Goal: Task Accomplishment & Management: Manage account settings

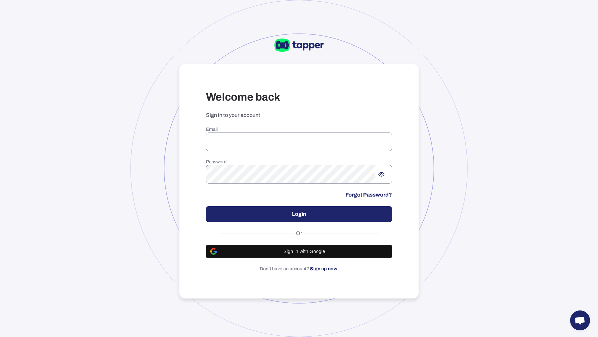
type input "**********"
click at [253, 215] on button "Login" at bounding box center [299, 214] width 186 height 16
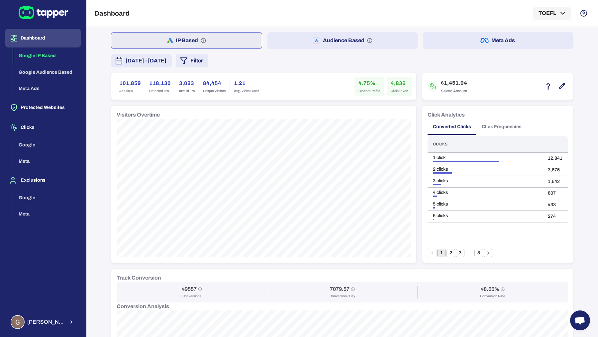
click at [348, 43] on button "Audience Based" at bounding box center [342, 40] width 150 height 17
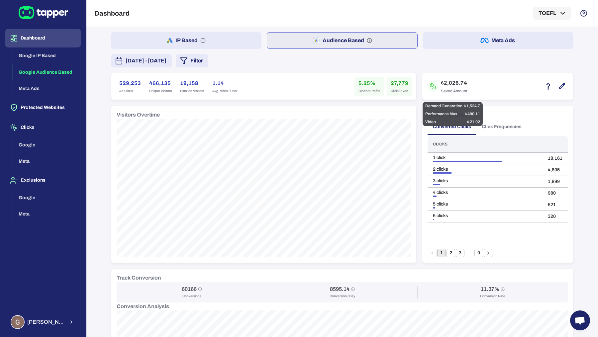
click at [561, 84] on icon "button" at bounding box center [562, 86] width 8 height 8
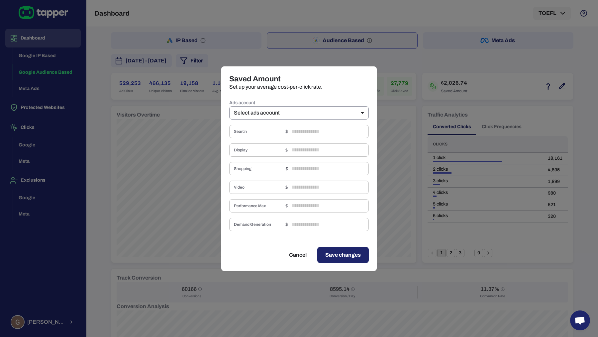
click at [346, 110] on body "Dashboard Google IP Based Google Audience Based Meta Ads Protected Websites Cli…" at bounding box center [299, 168] width 598 height 337
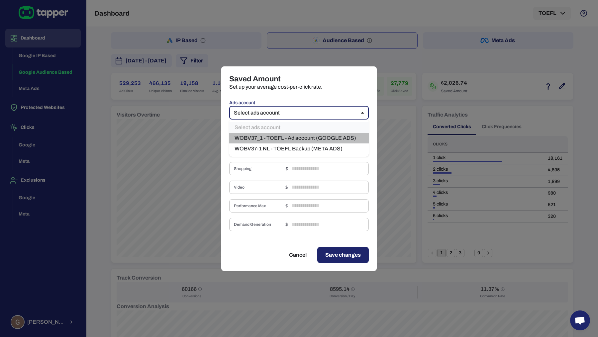
click at [319, 139] on li "WOBV37_1 - TOEFL - Ad account (GOOGLE ADS)" at bounding box center [298, 138] width 139 height 11
type input "***"
type input "****"
type input "*"
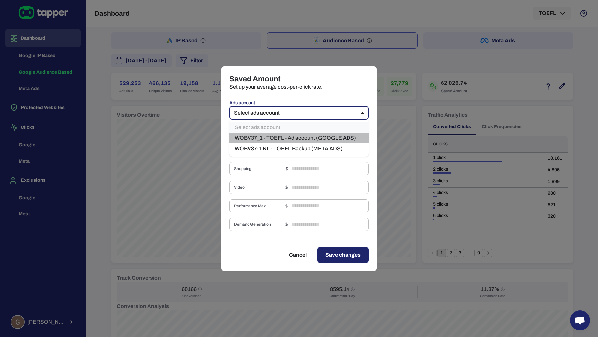
type input "****"
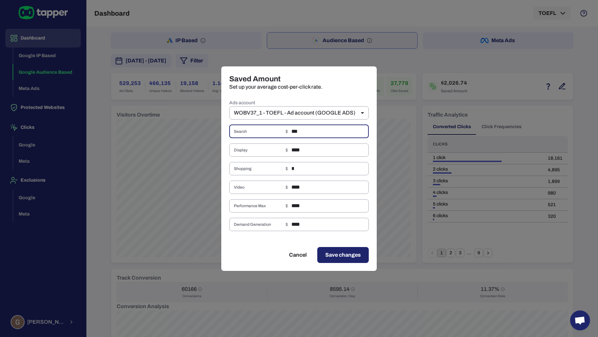
click at [294, 130] on input "***" at bounding box center [329, 131] width 77 height 13
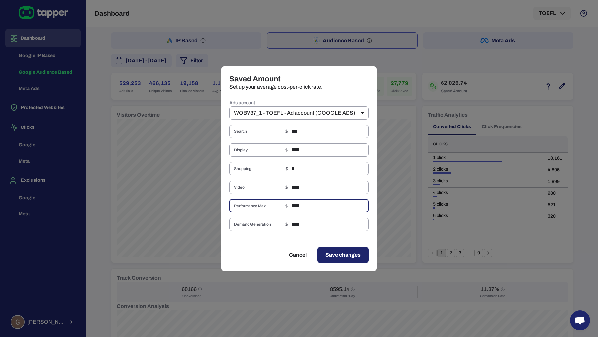
click at [298, 211] on input "****" at bounding box center [329, 205] width 77 height 13
click at [293, 206] on input "****" at bounding box center [329, 205] width 77 height 13
type input "****"
click at [356, 258] on span "Save changes" at bounding box center [343, 255] width 36 height 8
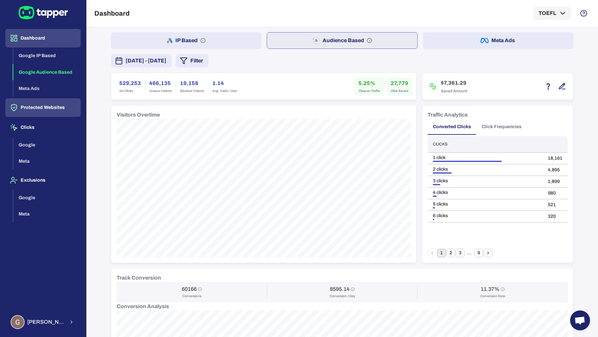
click at [41, 107] on button "Protected Websites" at bounding box center [42, 107] width 75 height 19
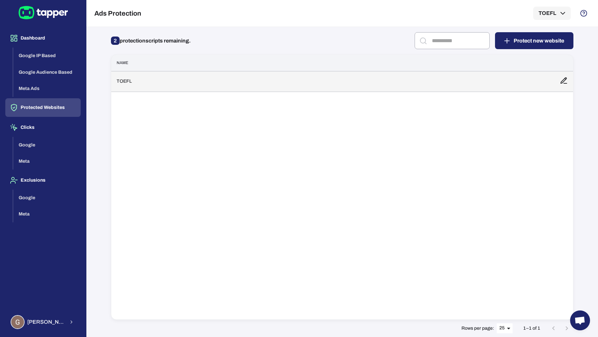
click at [230, 88] on td "TOEFL" at bounding box center [332, 81] width 443 height 21
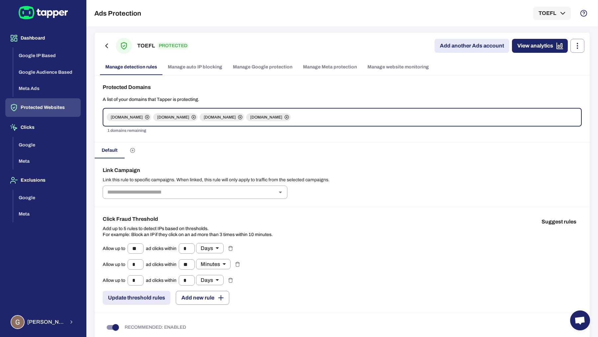
click at [271, 64] on link "Manage Google protection" at bounding box center [262, 67] width 70 height 16
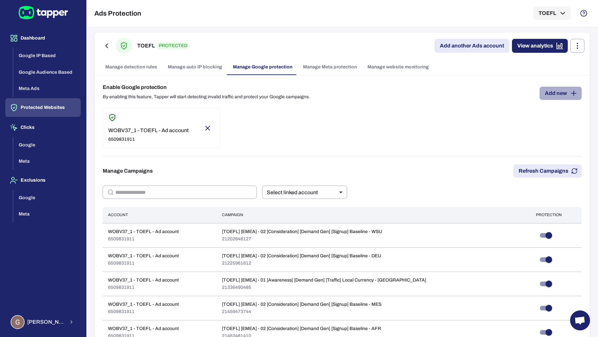
click at [561, 95] on link "Add new" at bounding box center [560, 93] width 42 height 13
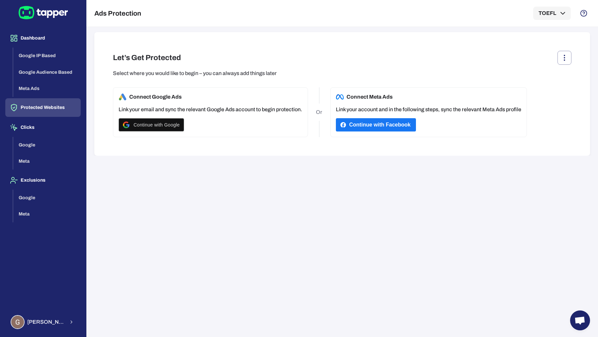
click at [62, 107] on button "Protected Websites" at bounding box center [42, 107] width 75 height 19
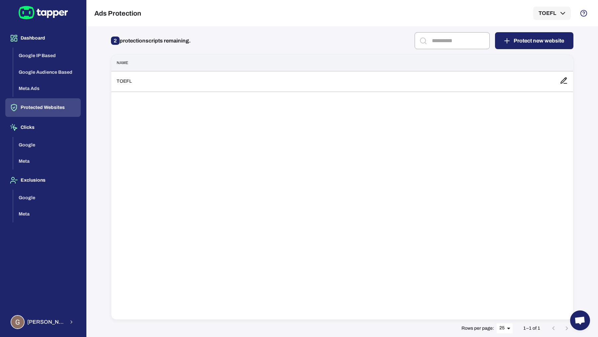
click at [214, 93] on div "Name TOEFL" at bounding box center [342, 186] width 462 height 265
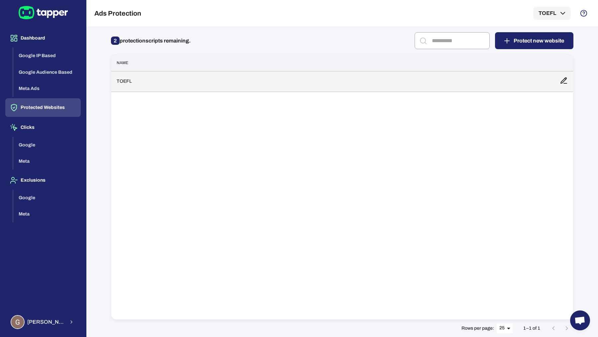
click at [218, 83] on td "TOEFL" at bounding box center [332, 81] width 443 height 21
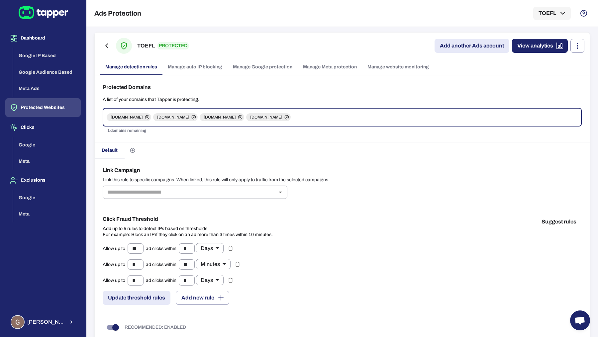
click at [393, 61] on link "Manage website monitoring" at bounding box center [398, 67] width 72 height 16
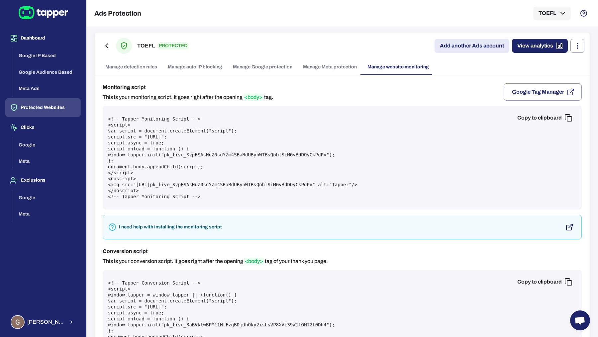
click at [541, 115] on button "Copy to clipboard" at bounding box center [544, 117] width 64 height 13
click at [254, 68] on link "Manage Google protection" at bounding box center [262, 67] width 70 height 16
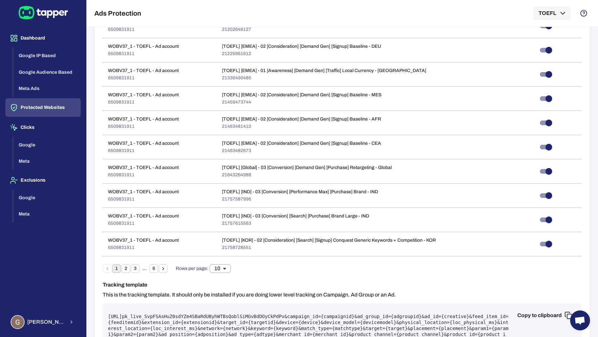
scroll to position [312, 0]
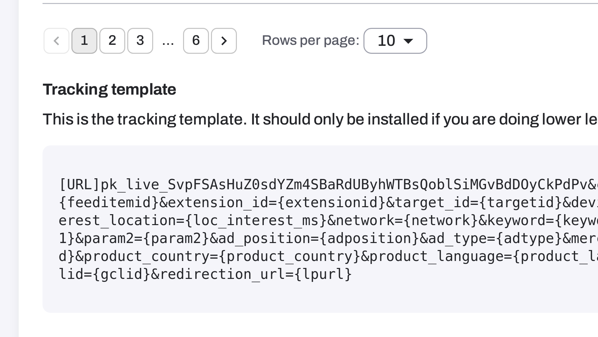
drag, startPoint x: 107, startPoint y: 210, endPoint x: 202, endPoint y: 209, distance: 95.0
click at [202, 209] on div "Copy to clipboard [URL] pk_live_SvpFSAsHuZ0sdYZm4SBaRdUByhWTBsQoblSiMGvBdDOyCkP…" at bounding box center [342, 229] width 479 height 56
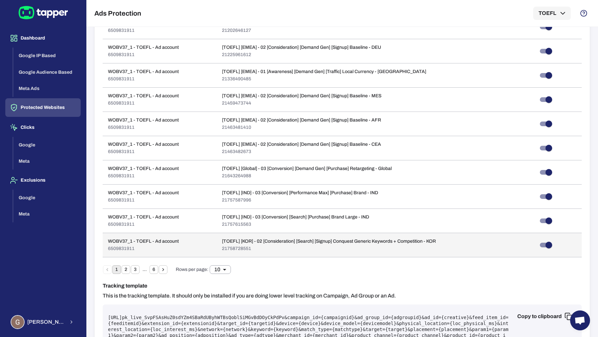
scroll to position [0, 0]
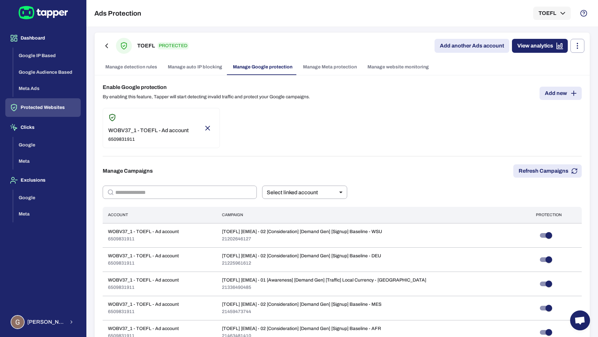
click at [375, 67] on link "Manage website monitoring" at bounding box center [398, 67] width 72 height 16
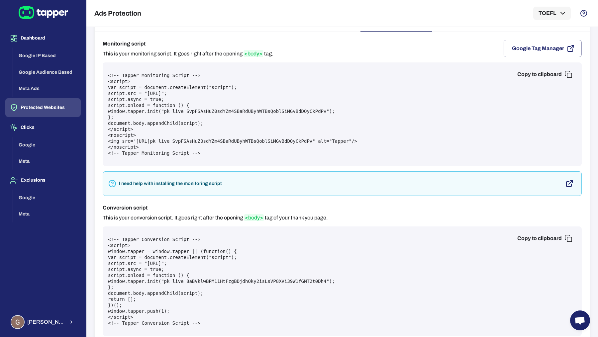
scroll to position [55, 0]
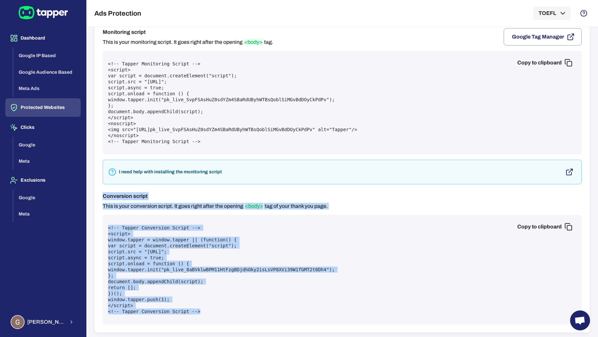
drag, startPoint x: 101, startPoint y: 195, endPoint x: 203, endPoint y: 313, distance: 156.1
click at [203, 313] on div "Monitoring script This is your monitoring script. It goes right after the openi…" at bounding box center [342, 176] width 495 height 312
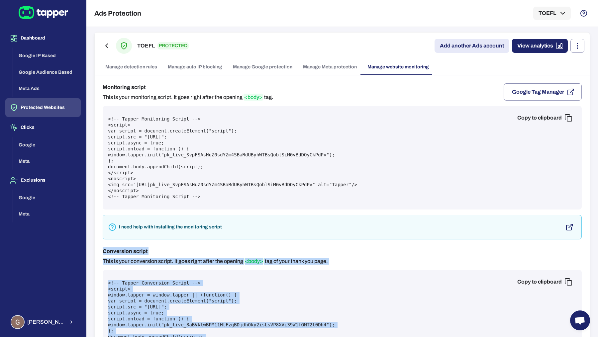
click at [132, 69] on link "Manage detection rules" at bounding box center [131, 67] width 62 height 16
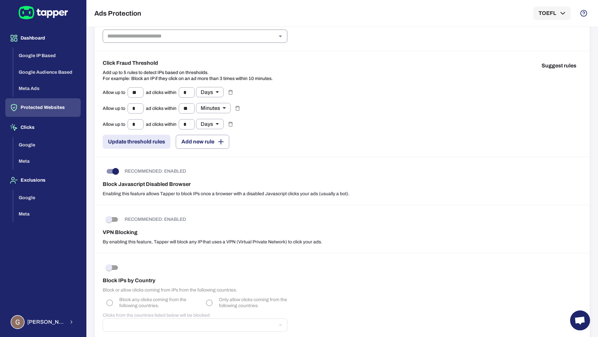
scroll to position [163, 0]
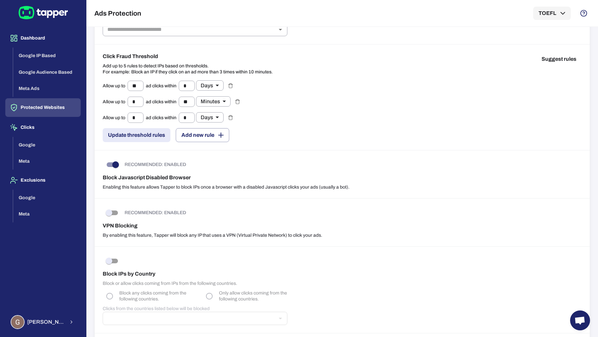
click at [553, 56] on button "Suggest rules" at bounding box center [558, 58] width 45 height 13
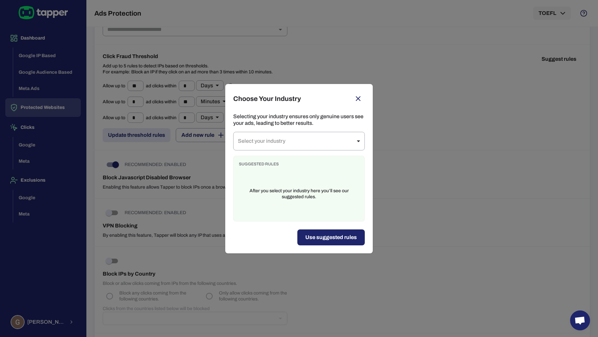
click at [279, 153] on div "Selecting your industry ensures only genuine users see your ads, leading to bet…" at bounding box center [298, 171] width 147 height 116
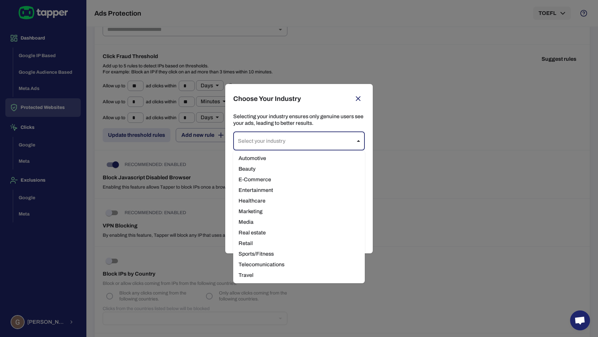
click at [280, 137] on body "Dashboard Google IP Based Google Audience Based Meta Ads Protected Websites Cli…" at bounding box center [299, 168] width 598 height 337
click at [396, 196] on div at bounding box center [299, 168] width 598 height 337
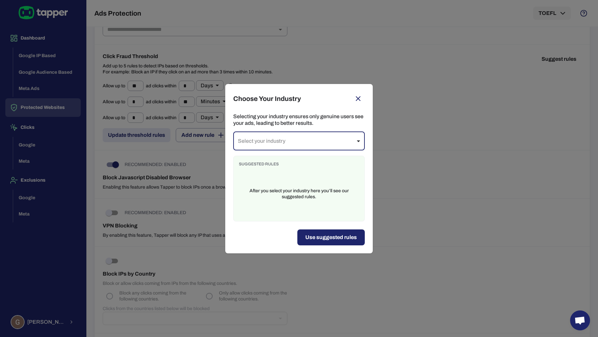
click at [396, 196] on div "Choose Your Industry Selecting your industry ensures only genuine users see you…" at bounding box center [299, 168] width 598 height 337
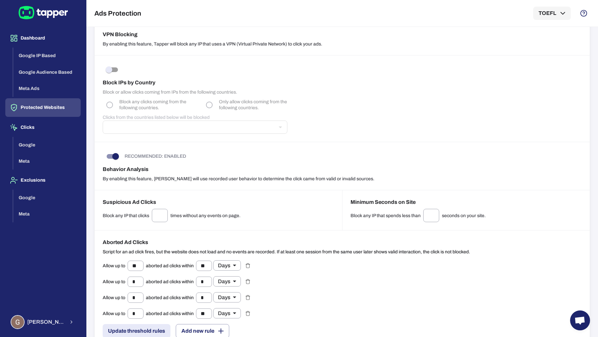
scroll to position [337, 0]
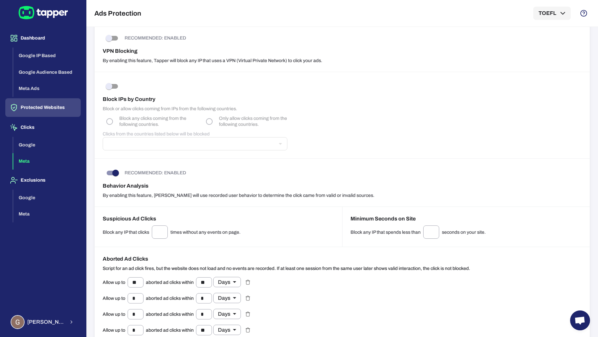
click at [37, 157] on button "Meta" at bounding box center [46, 161] width 67 height 17
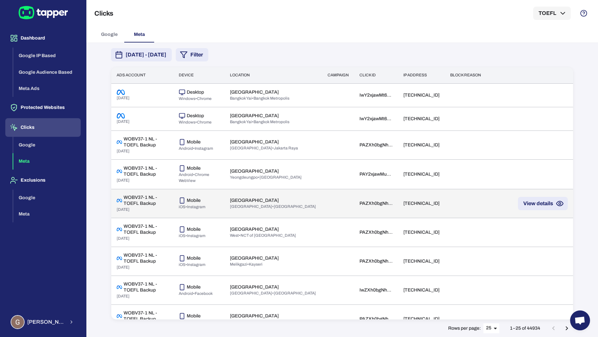
scroll to position [78, 0]
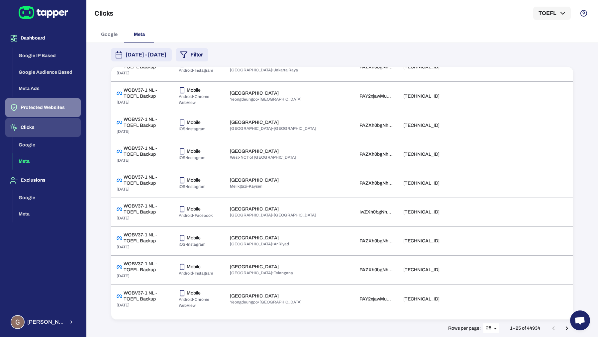
click at [58, 111] on button "Protected Websites" at bounding box center [42, 107] width 75 height 19
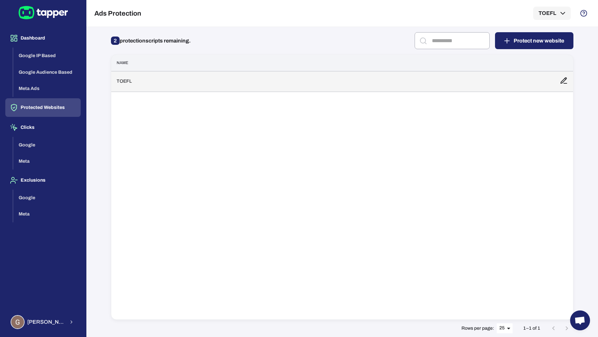
click at [180, 81] on td "TOEFL" at bounding box center [332, 81] width 443 height 21
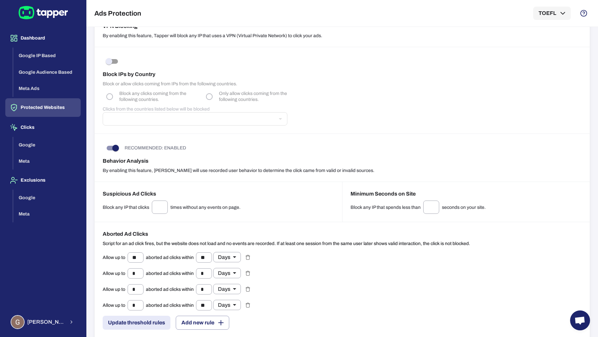
scroll to position [310, 0]
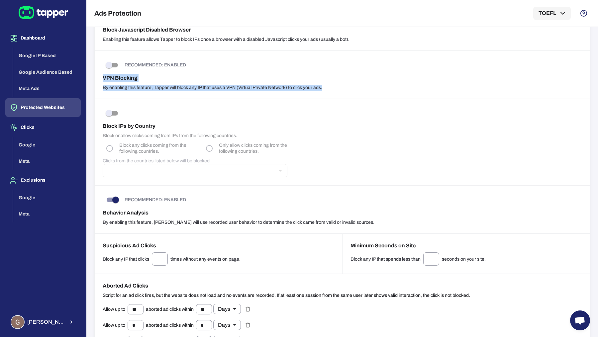
drag, startPoint x: 99, startPoint y: 77, endPoint x: 210, endPoint y: 94, distance: 112.2
click at [209, 94] on div "RECOMMENDED: ENABLED VPN Blocking By enabling this feature, Tapper will block a…" at bounding box center [342, 75] width 495 height 48
click at [47, 64] on button "Google Audience Based" at bounding box center [46, 72] width 67 height 17
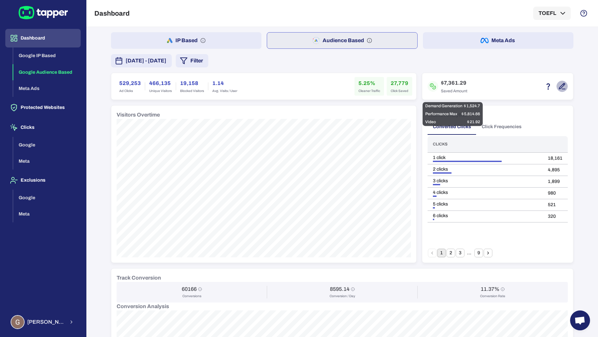
click at [561, 83] on icon "button" at bounding box center [562, 86] width 8 height 8
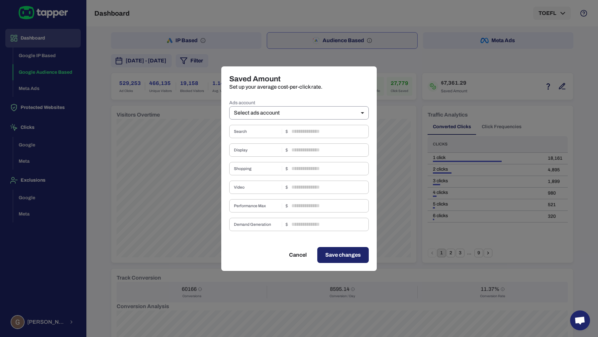
click at [331, 110] on body "Dashboard Google IP Based Google Audience Based Meta Ads Protected Websites Cli…" at bounding box center [299, 168] width 598 height 337
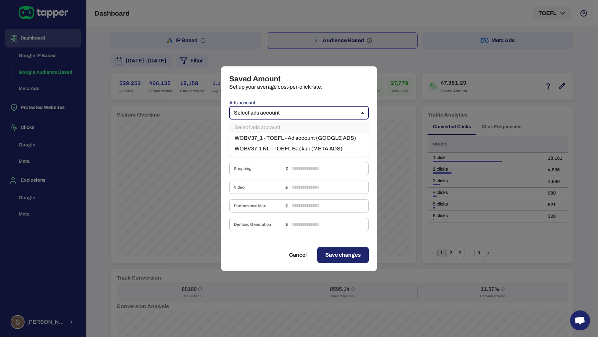
click at [319, 136] on li "WOBV37_1 - TOEFL - Ad account (GOOGLE ADS)" at bounding box center [298, 138] width 139 height 11
type input "***"
type input "****"
type input "*"
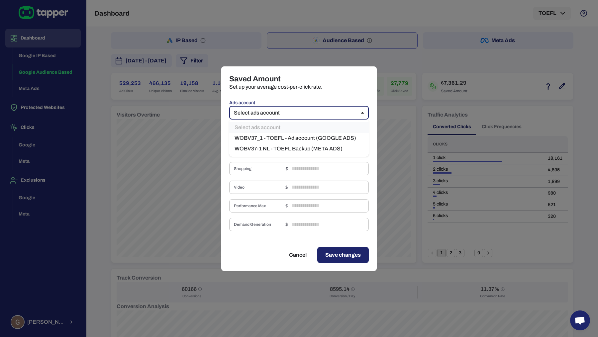
type input "****"
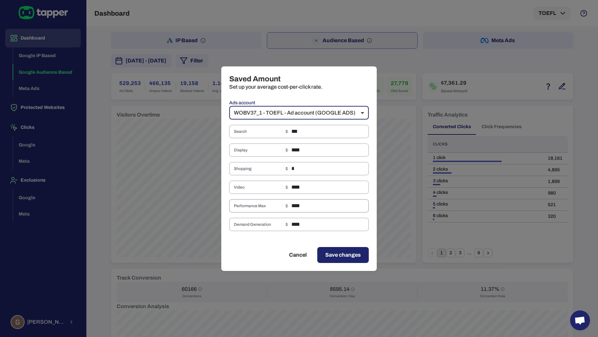
click at [294, 204] on input "****" at bounding box center [329, 205] width 77 height 13
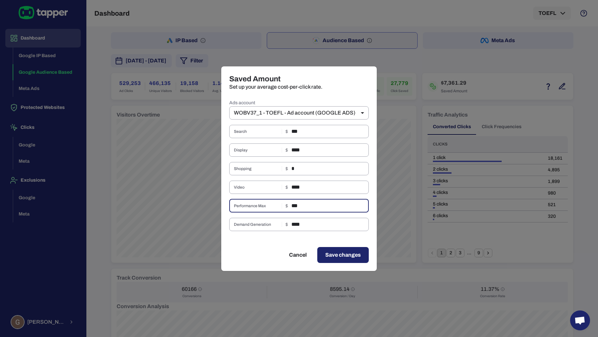
type input "***"
click at [344, 256] on span "Save changes" at bounding box center [343, 255] width 36 height 8
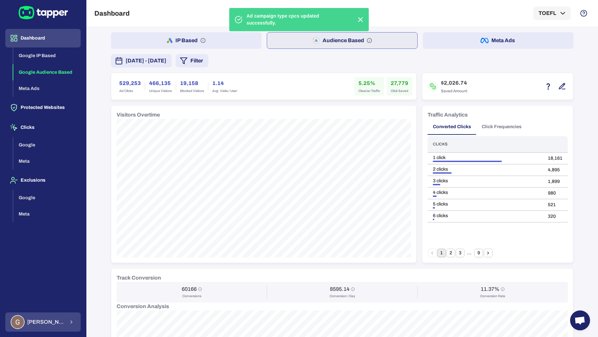
click at [42, 322] on span "[PERSON_NAME]" at bounding box center [46, 322] width 38 height 7
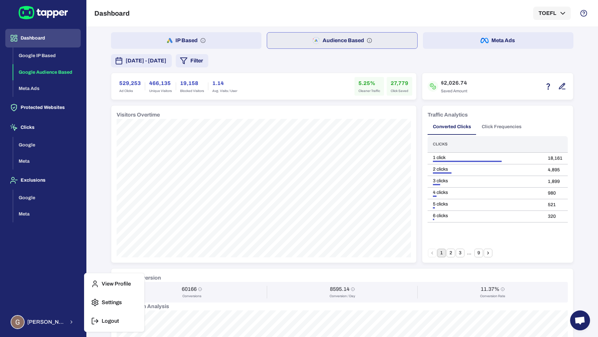
click at [95, 316] on button "Logout" at bounding box center [114, 321] width 54 height 16
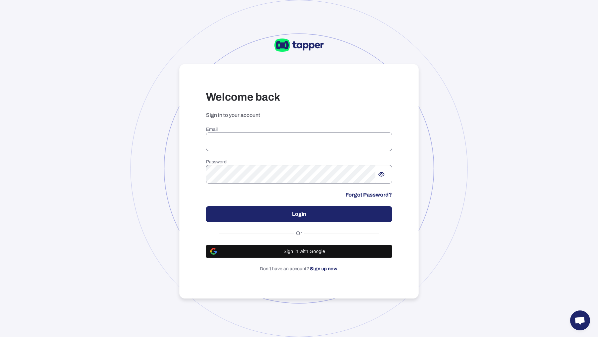
type input "**********"
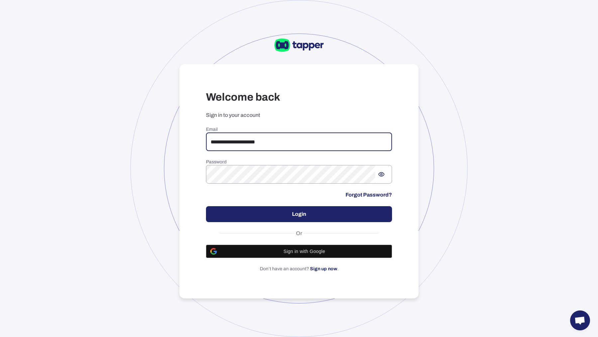
click at [244, 145] on input "**********" at bounding box center [299, 141] width 186 height 19
click at [281, 144] on input "**********" at bounding box center [299, 141] width 186 height 19
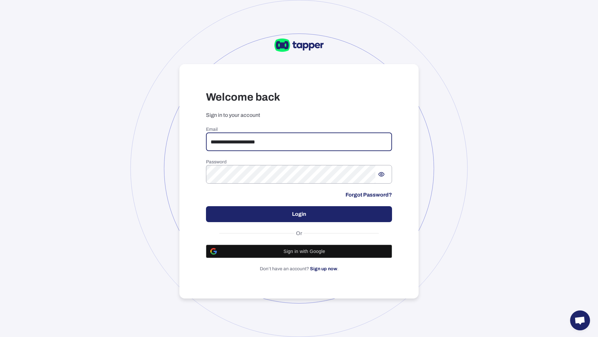
drag, startPoint x: 288, startPoint y: 144, endPoint x: 186, endPoint y: 142, distance: 102.3
click at [186, 142] on div "**********" at bounding box center [298, 181] width 239 height 234
type input "*"
type input "**********"
click at [271, 218] on button "Login" at bounding box center [299, 214] width 186 height 16
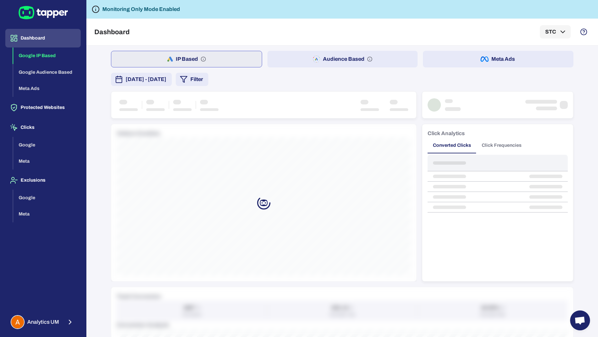
click at [282, 63] on button "Audience Based" at bounding box center [342, 59] width 150 height 17
click at [208, 83] on button "Filter" at bounding box center [192, 79] width 33 height 13
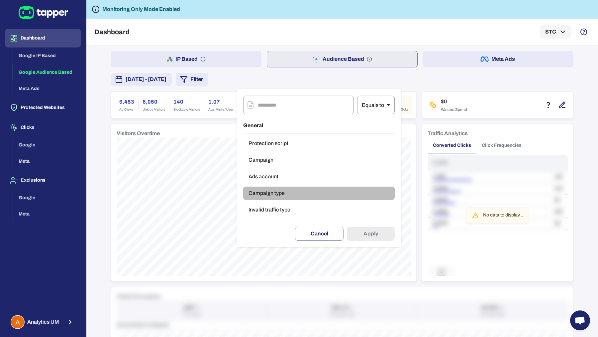
click at [253, 189] on button "Campaign type" at bounding box center [318, 193] width 151 height 13
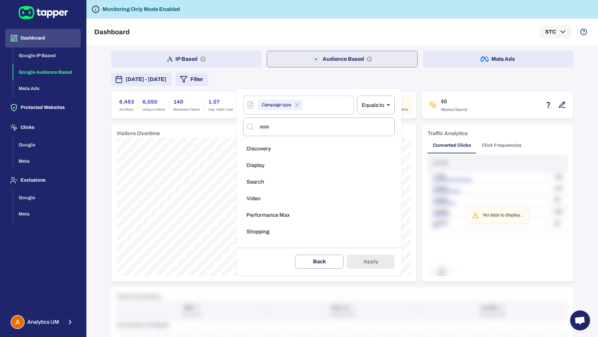
click at [264, 168] on span "Display" at bounding box center [255, 165] width 18 height 7
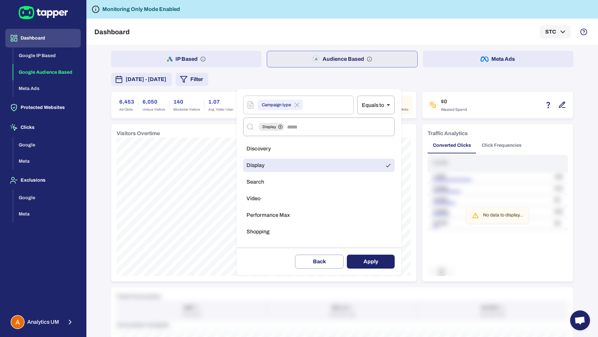
click at [358, 263] on button "Apply" at bounding box center [371, 262] width 48 height 14
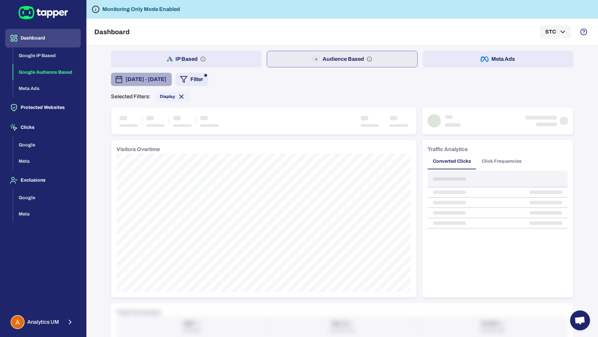
click at [159, 82] on span "[DATE] - [DATE]" at bounding box center [145, 79] width 41 height 8
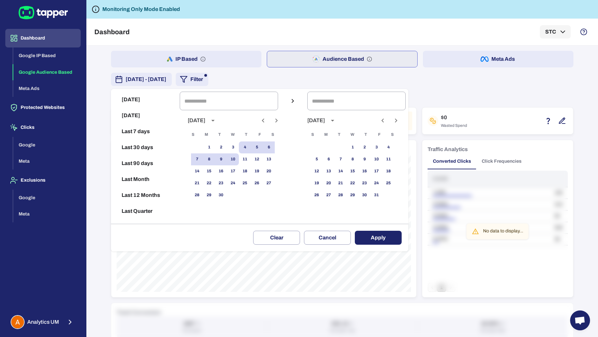
click at [143, 192] on button "Last 12 Months" at bounding box center [145, 195] width 63 height 16
type input "**********"
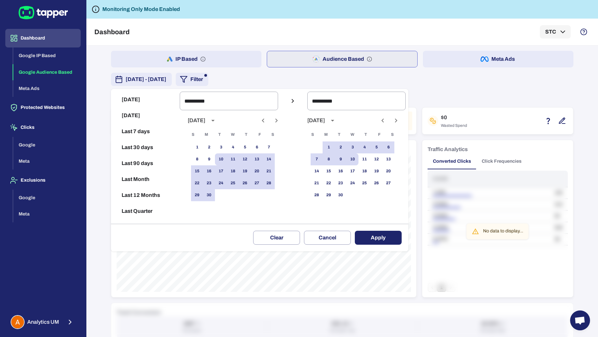
click at [361, 234] on button "Apply" at bounding box center [378, 238] width 47 height 14
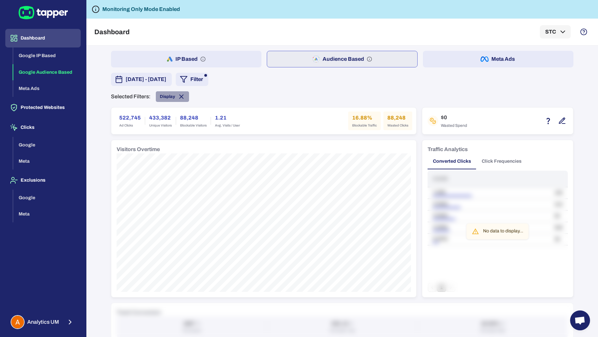
click at [184, 98] on icon at bounding box center [181, 96] width 7 height 7
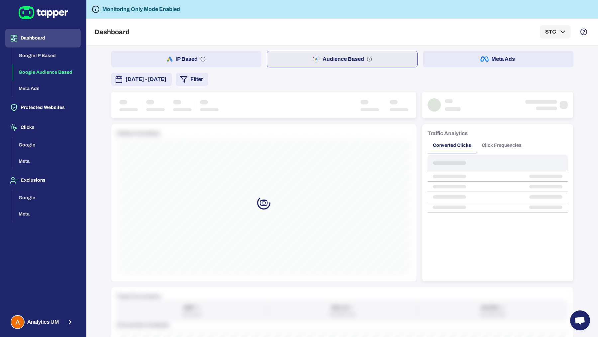
click at [166, 77] on span "September 10, 2024 - September 10, 2025" at bounding box center [145, 79] width 41 height 8
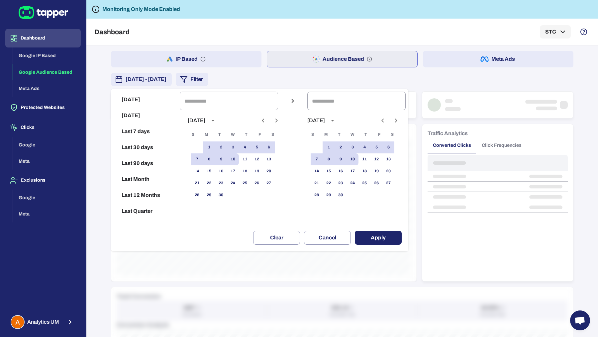
click at [138, 168] on button "Last 90 days" at bounding box center [145, 163] width 63 height 16
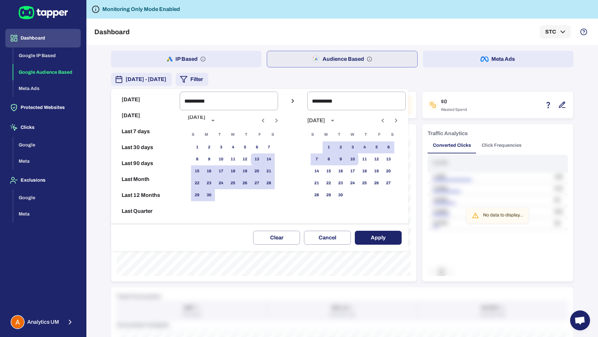
type input "**********"
click at [137, 181] on button "Last Month" at bounding box center [145, 179] width 63 height 16
type input "**********"
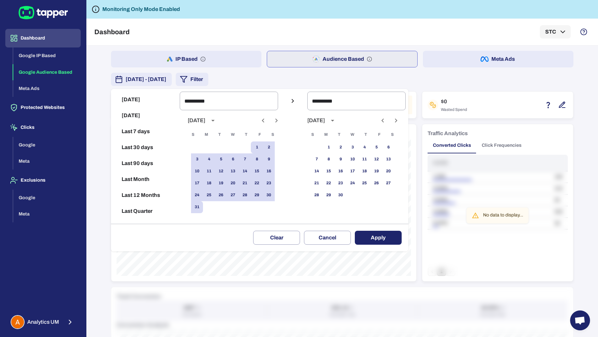
click at [139, 198] on button "Last 12 Months" at bounding box center [145, 195] width 63 height 16
type input "**********"
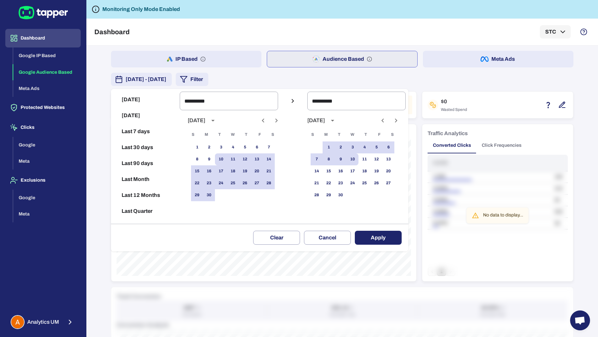
click at [379, 236] on button "Apply" at bounding box center [378, 238] width 47 height 14
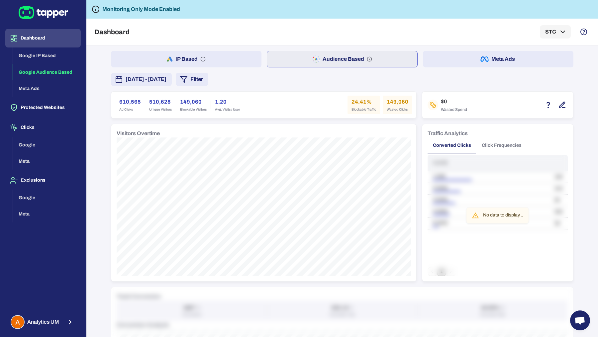
click at [158, 59] on button "IP Based" at bounding box center [186, 59] width 150 height 17
click at [466, 59] on button "Meta Ads" at bounding box center [498, 59] width 150 height 17
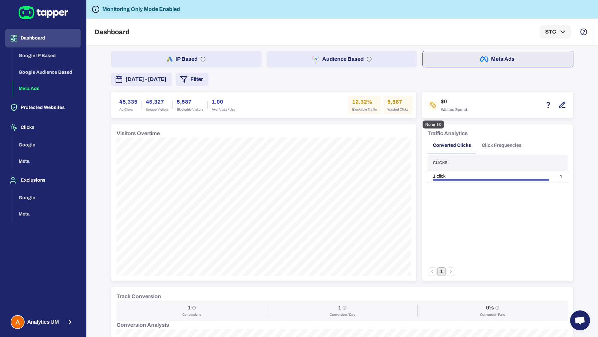
click at [559, 103] on icon "button" at bounding box center [562, 105] width 8 height 8
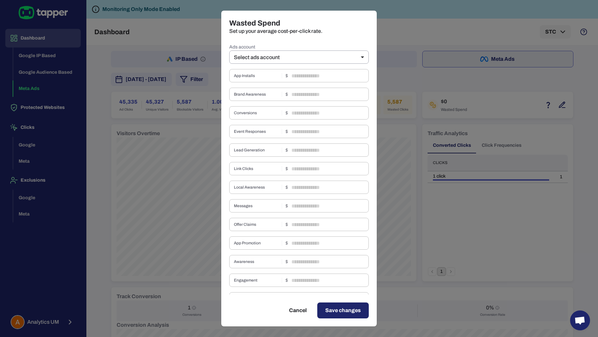
click at [179, 136] on div "Wasted Spend Set up your average cost-per-click rate. Ads account Select ads ac…" at bounding box center [299, 168] width 598 height 337
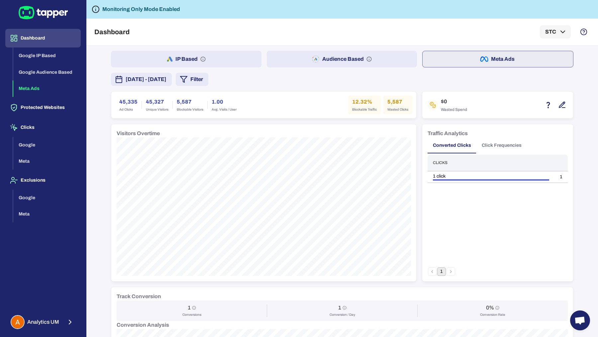
click at [312, 53] on button "Audience Based" at bounding box center [342, 59] width 150 height 17
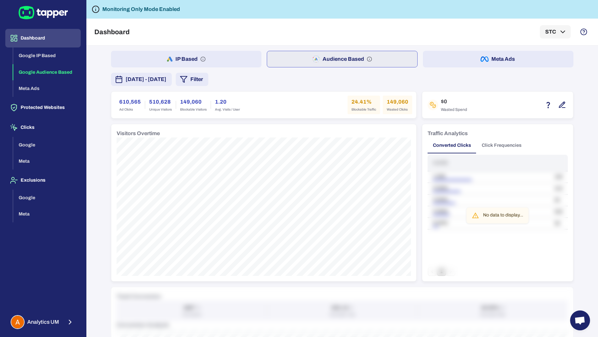
click at [208, 78] on button "Filter" at bounding box center [192, 79] width 33 height 13
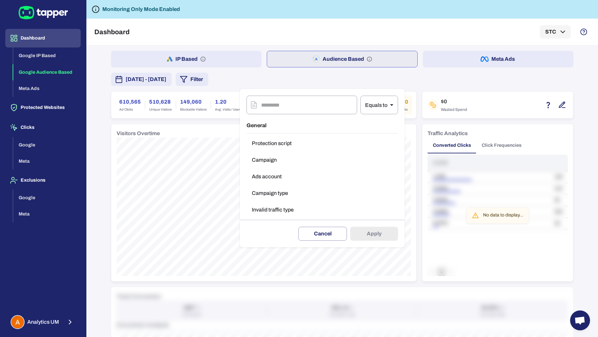
click at [219, 163] on div at bounding box center [299, 168] width 598 height 337
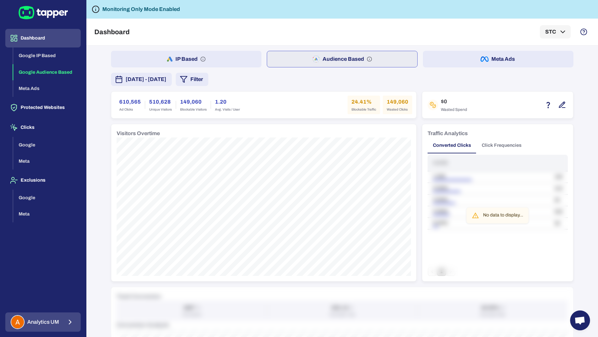
click at [56, 318] on div "Analytics UM" at bounding box center [35, 322] width 48 height 14
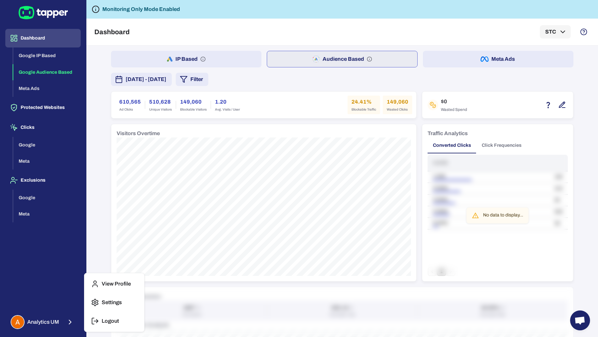
click at [95, 322] on icon "button" at bounding box center [95, 321] width 8 height 8
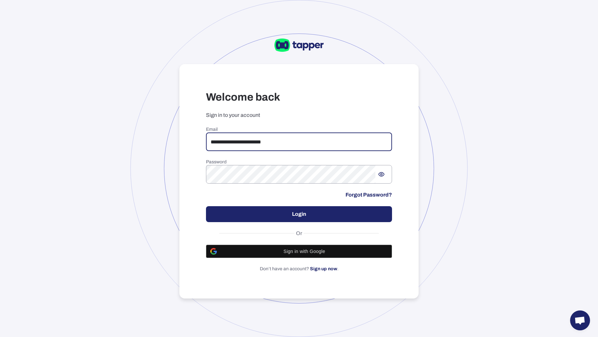
click at [247, 139] on input "**********" at bounding box center [299, 141] width 186 height 19
type input "**********"
click at [339, 209] on button "Login" at bounding box center [299, 214] width 186 height 16
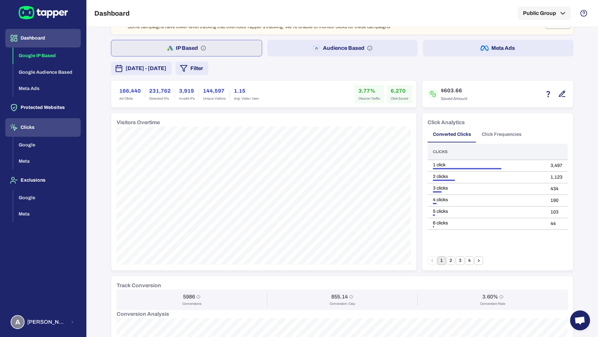
scroll to position [18, 0]
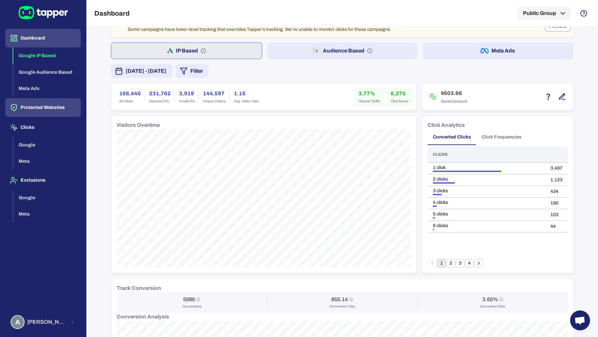
click at [65, 115] on button "Protected Websites" at bounding box center [42, 107] width 75 height 19
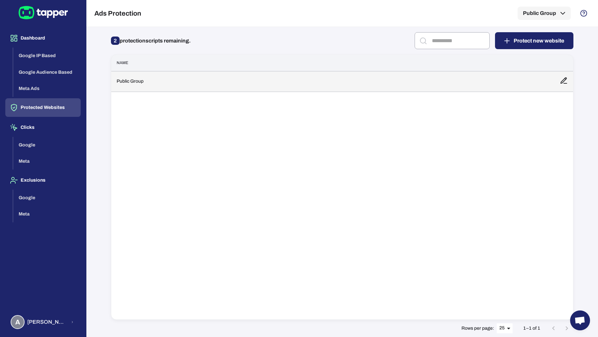
click at [179, 89] on td "Public Group" at bounding box center [332, 81] width 443 height 21
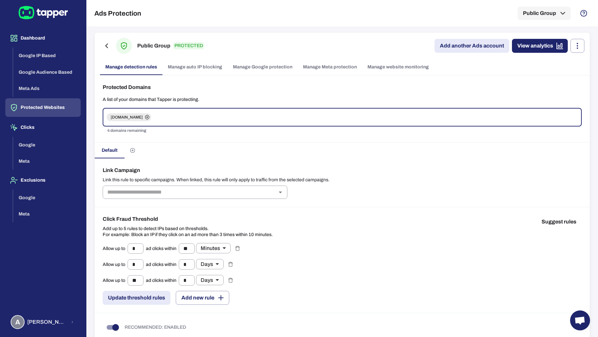
click at [261, 71] on link "Manage Google protection" at bounding box center [262, 67] width 70 height 16
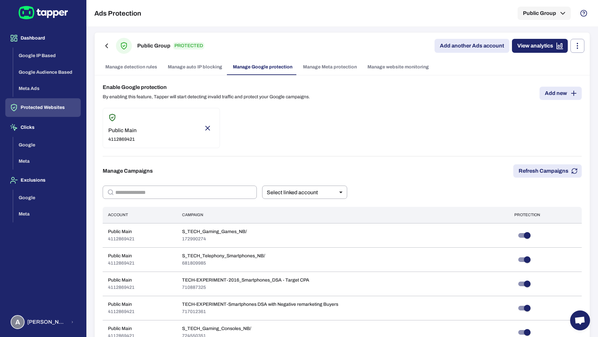
click at [554, 95] on link "Add new" at bounding box center [560, 93] width 42 height 13
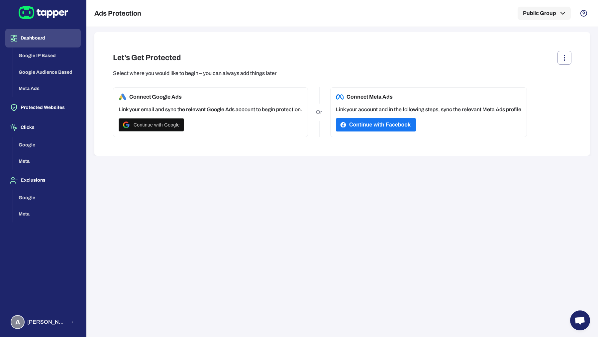
click at [43, 43] on button "Dashboard" at bounding box center [42, 38] width 75 height 19
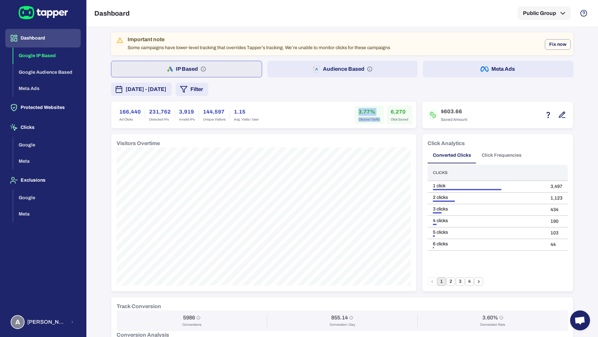
drag, startPoint x: 358, startPoint y: 111, endPoint x: 372, endPoint y: 123, distance: 18.5
click at [372, 123] on div "3.77% Cleaner Traffic" at bounding box center [369, 115] width 30 height 19
click at [52, 113] on button "Protected Websites" at bounding box center [42, 107] width 75 height 19
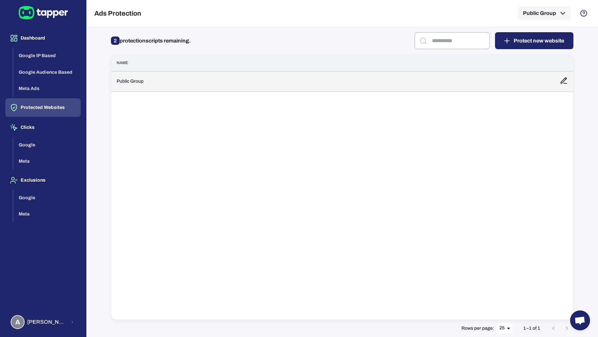
click at [166, 86] on td "Public Group" at bounding box center [332, 81] width 443 height 21
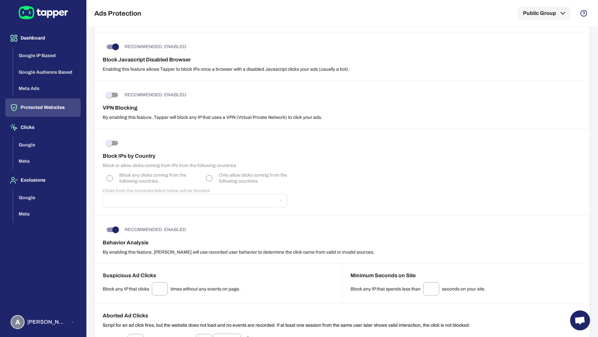
scroll to position [24, 0]
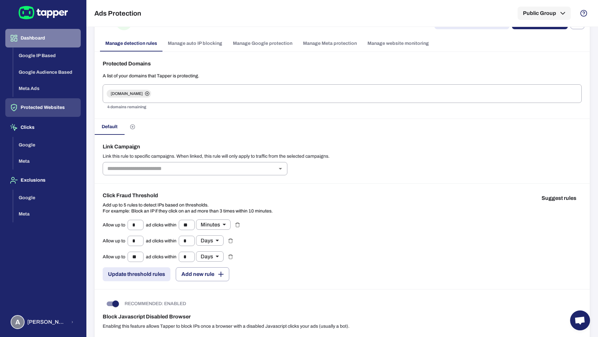
click at [42, 46] on button "Dashboard" at bounding box center [42, 38] width 75 height 19
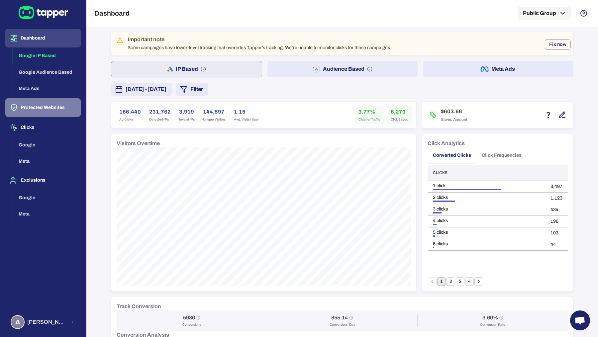
click at [46, 103] on button "Protected Websites" at bounding box center [42, 107] width 75 height 19
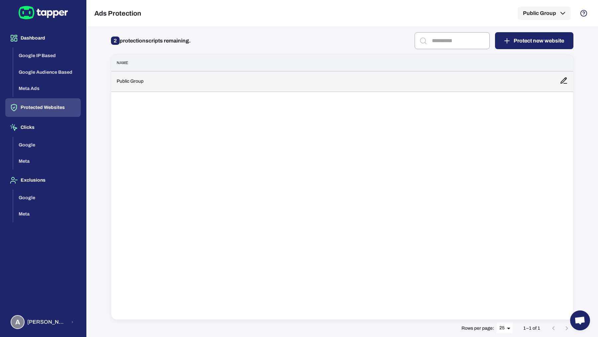
click at [210, 77] on td "Public Group" at bounding box center [332, 81] width 443 height 21
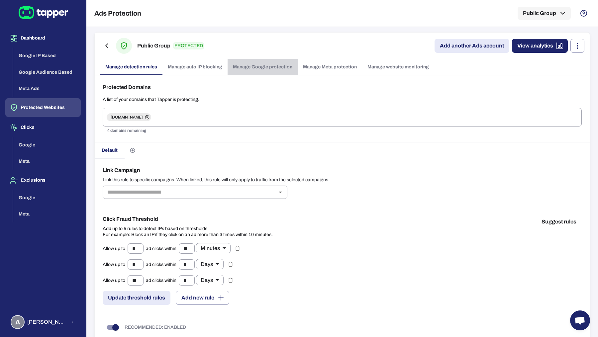
click at [279, 68] on link "Manage Google protection" at bounding box center [262, 67] width 70 height 16
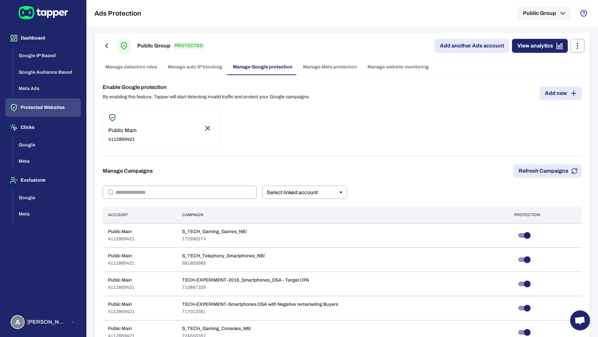
click at [556, 88] on link "Add new" at bounding box center [560, 93] width 42 height 13
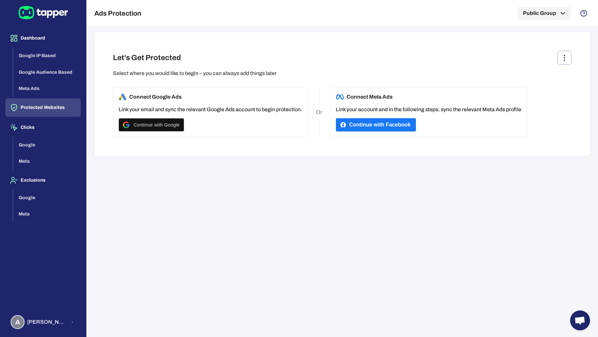
click at [41, 102] on button "Protected Websites" at bounding box center [42, 107] width 75 height 19
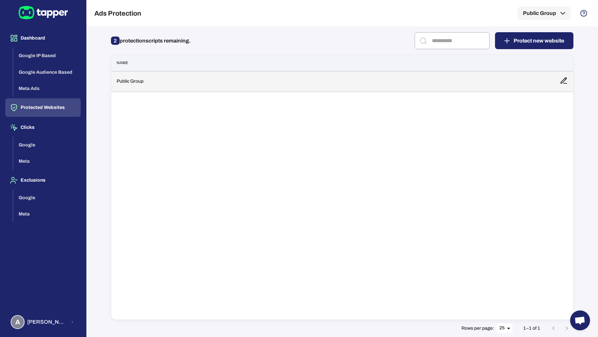
click at [203, 84] on td "Public Group" at bounding box center [332, 81] width 443 height 21
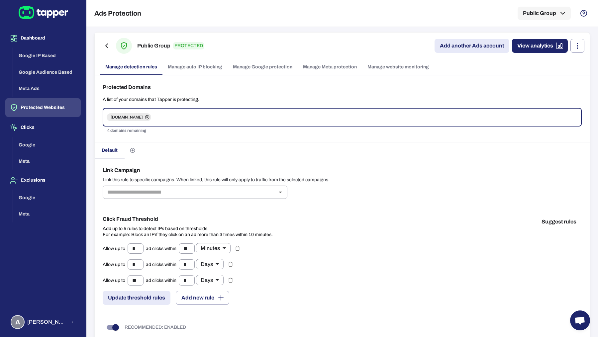
click at [383, 70] on link "Manage website monitoring" at bounding box center [398, 67] width 72 height 16
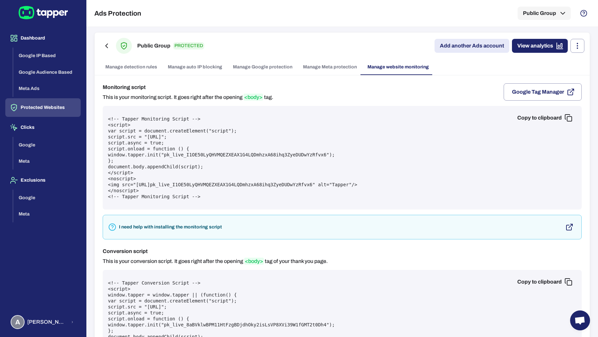
click at [124, 64] on link "Manage detection rules" at bounding box center [131, 67] width 62 height 16
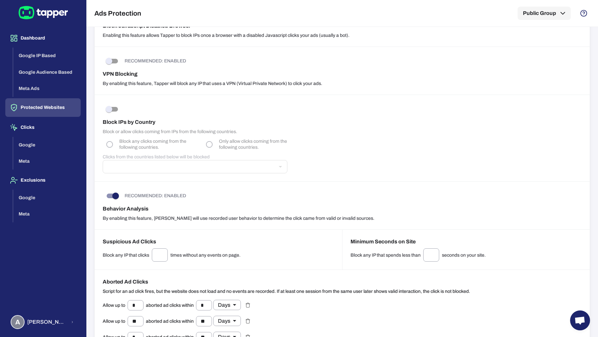
scroll to position [437, 0]
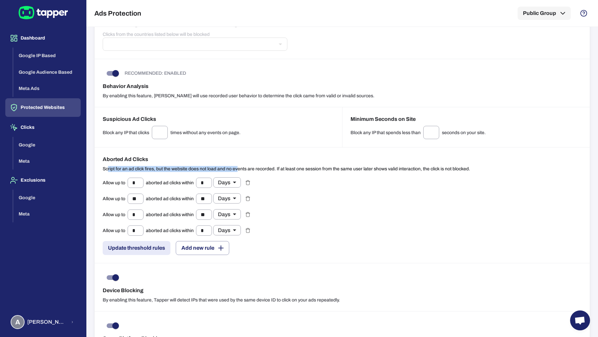
drag, startPoint x: 108, startPoint y: 165, endPoint x: 240, endPoint y: 167, distance: 132.5
click at [239, 168] on p "Script for an ad click fires, but the website does not load and no events are r…" at bounding box center [286, 169] width 367 height 6
drag, startPoint x: 178, startPoint y: 131, endPoint x: 240, endPoint y: 131, distance: 62.4
click at [240, 131] on div "Block any IP that clicks * ​ times without any events on page." at bounding box center [218, 132] width 231 height 13
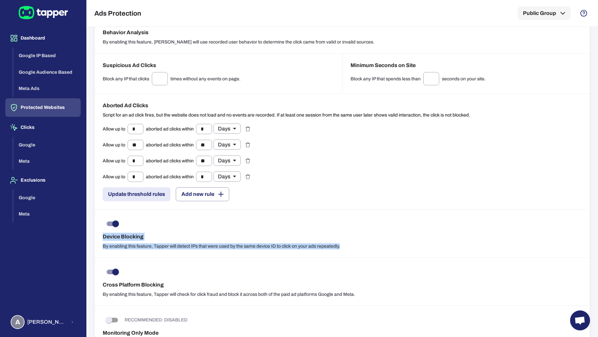
drag, startPoint x: 101, startPoint y: 230, endPoint x: 247, endPoint y: 246, distance: 147.6
click at [247, 246] on div "Device Blocking By enabling this feature, Tapper will detect IPs that were used…" at bounding box center [342, 233] width 495 height 48
click at [55, 73] on button "Google Audience Based" at bounding box center [46, 72] width 67 height 17
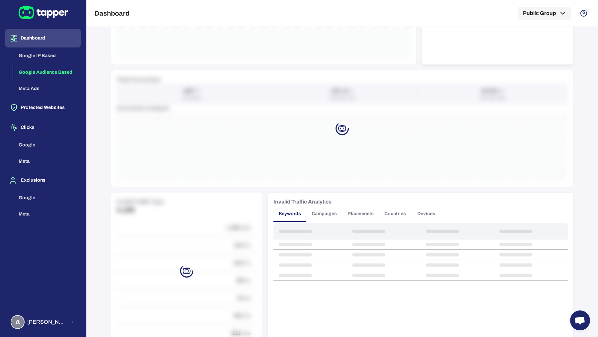
scroll to position [329, 0]
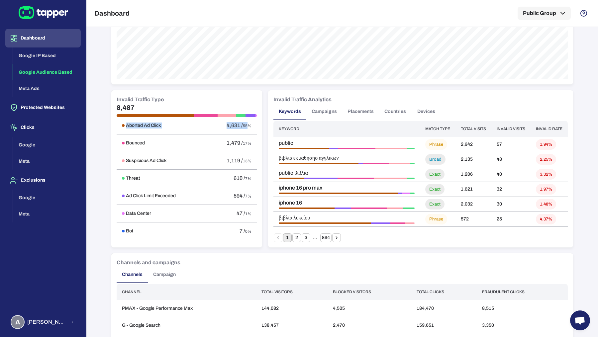
drag, startPoint x: 248, startPoint y: 125, endPoint x: 113, endPoint y: 128, distance: 134.8
click at [113, 128] on div "Invalid Traffic Type 8,487 Aborted Ad Click 4,631 / 55% Bounced 1,479 / 17% Sus…" at bounding box center [186, 168] width 151 height 157
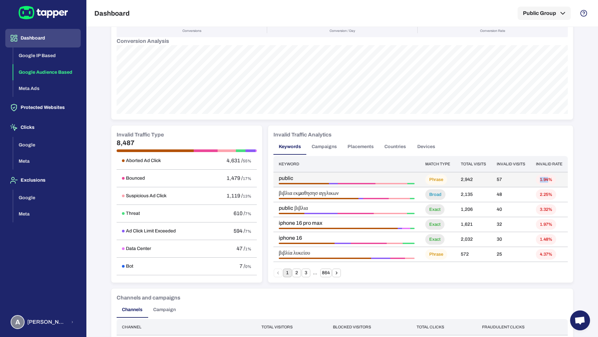
drag, startPoint x: 539, startPoint y: 179, endPoint x: 551, endPoint y: 180, distance: 12.1
click at [550, 180] on span "1.94%" at bounding box center [546, 180] width 20 height 6
click at [334, 150] on button "Campaigns" at bounding box center [324, 147] width 36 height 16
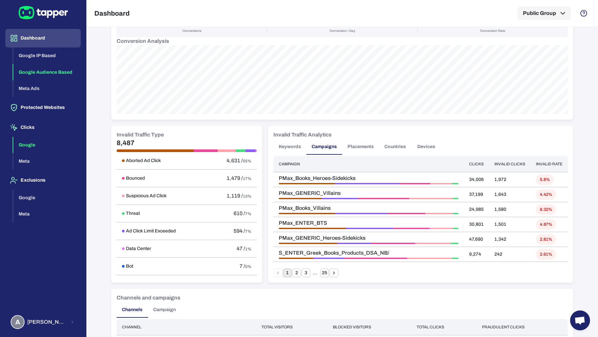
click at [27, 145] on button "Google" at bounding box center [46, 145] width 67 height 17
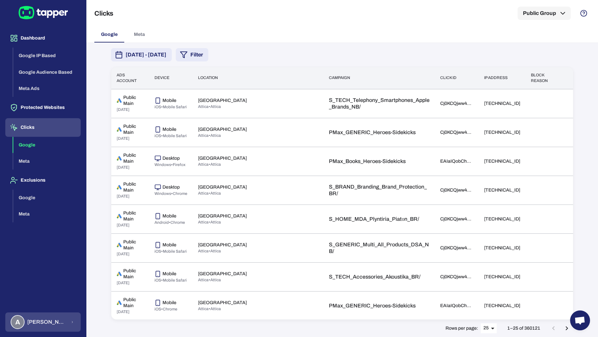
click at [56, 327] on div "A Anna Maria Koutsogianni" at bounding box center [39, 322] width 56 height 14
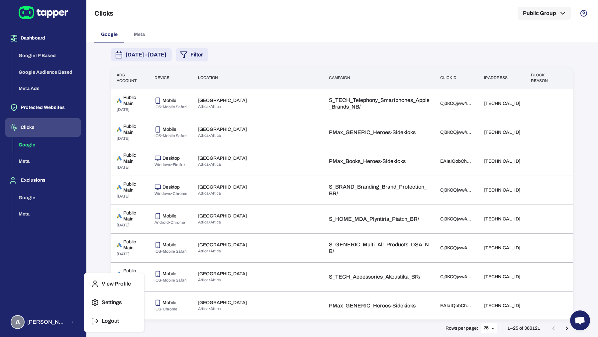
click at [88, 319] on button "Logout" at bounding box center [114, 321] width 54 height 16
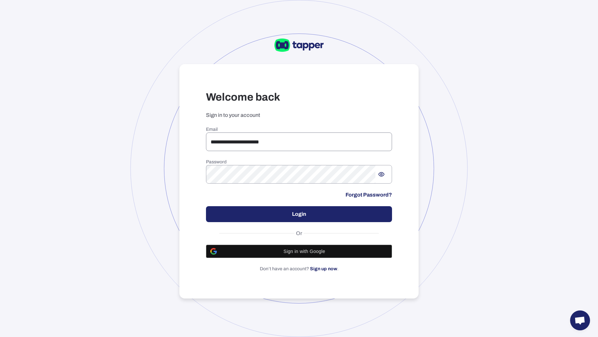
click at [241, 141] on input "**********" at bounding box center [299, 141] width 186 height 19
drag, startPoint x: 307, startPoint y: 142, endPoint x: 213, endPoint y: 138, distance: 94.4
click at [213, 138] on input "**********" at bounding box center [299, 141] width 186 height 19
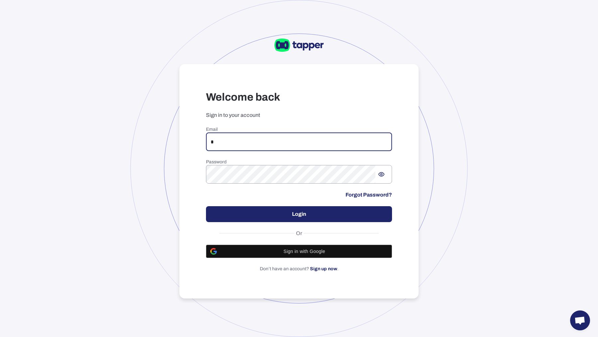
type input "**********"
click at [267, 217] on button "Login" at bounding box center [299, 214] width 186 height 16
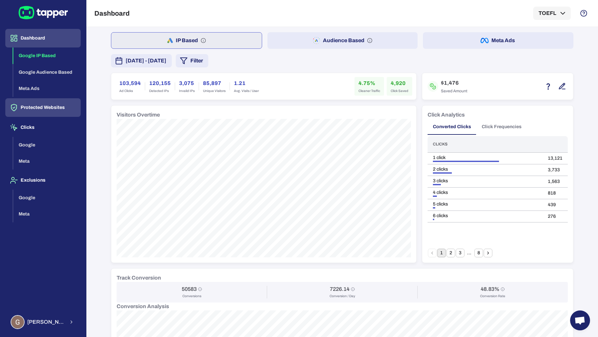
click at [47, 105] on button "Protected Websites" at bounding box center [42, 107] width 75 height 19
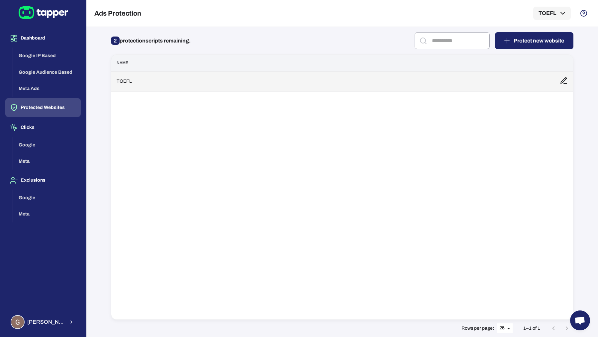
click at [253, 82] on td "TOEFL" at bounding box center [332, 81] width 443 height 21
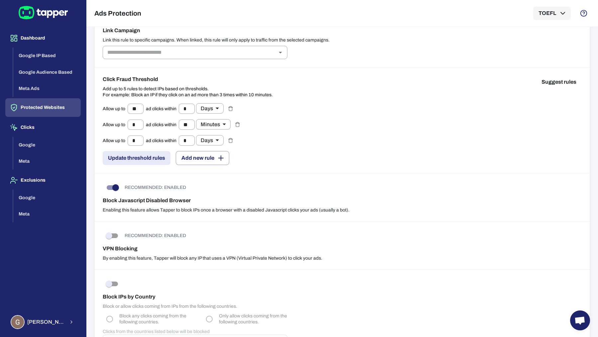
scroll to position [136, 0]
